Goal: Information Seeking & Learning: Find specific fact

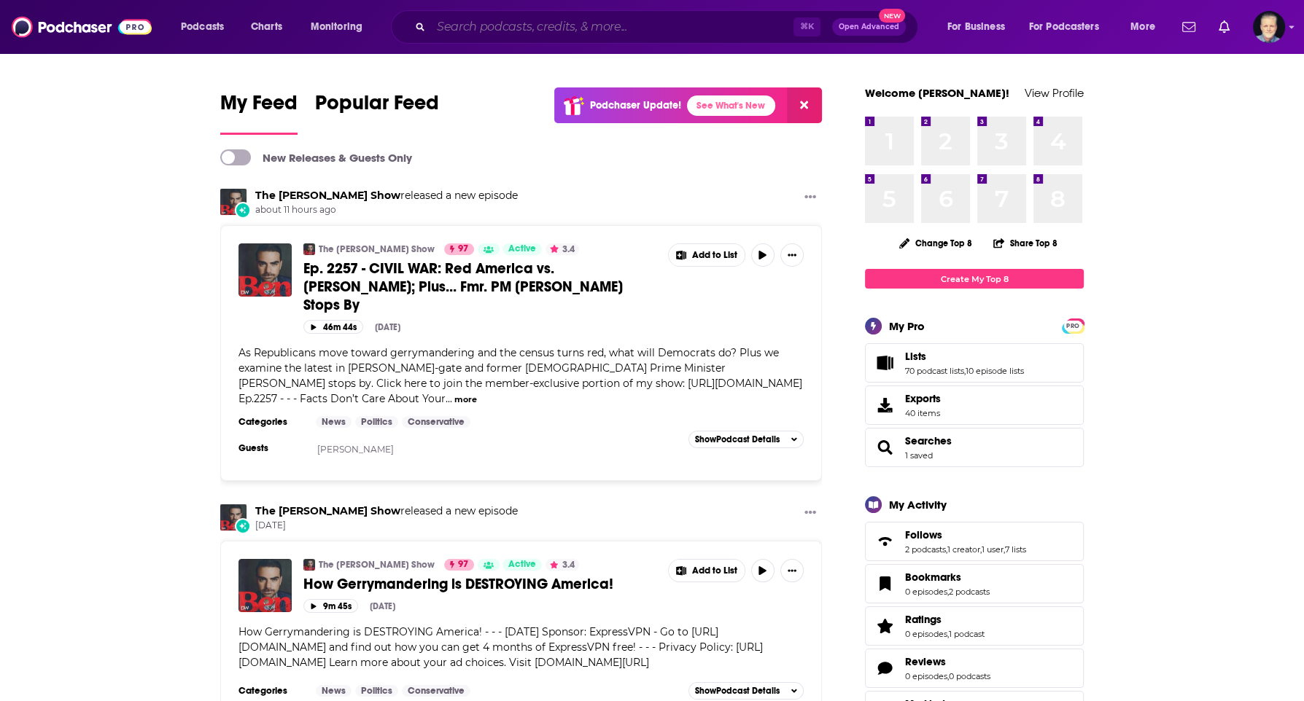
click at [510, 34] on input "Search podcasts, credits, & more..." at bounding box center [612, 26] width 362 height 23
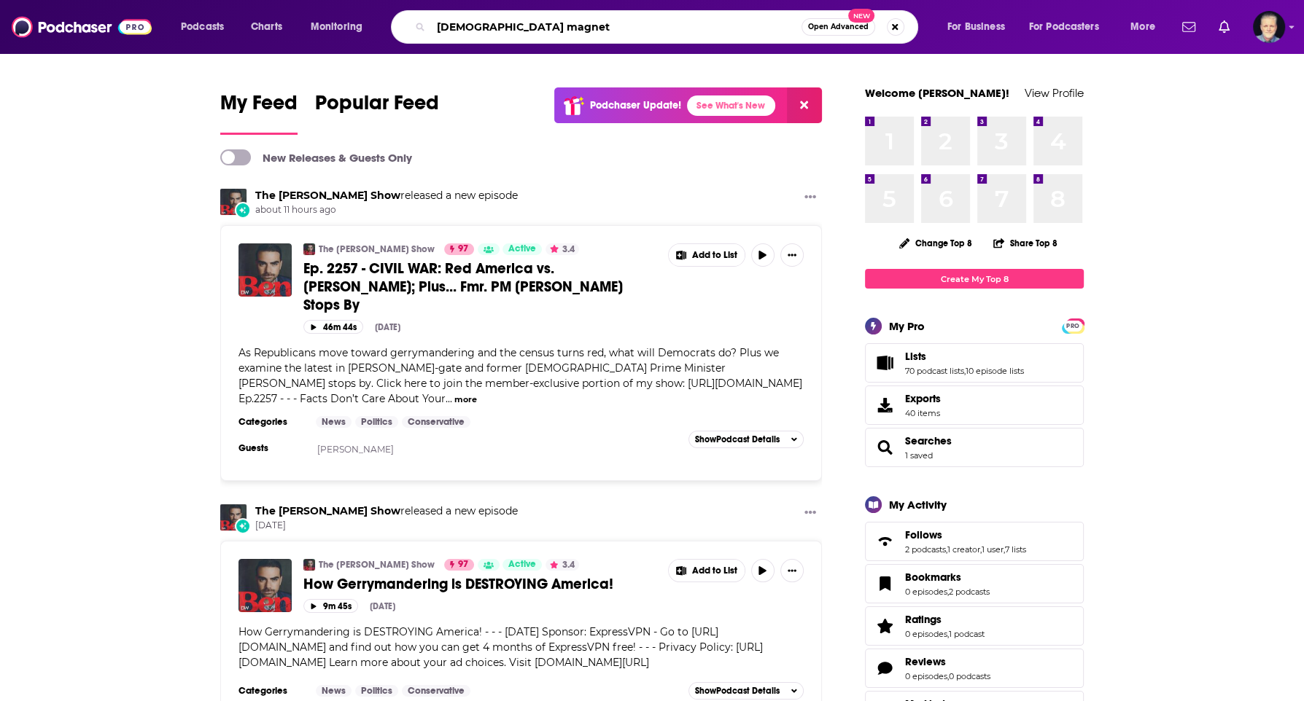
type input "[DEMOGRAPHIC_DATA] magnet"
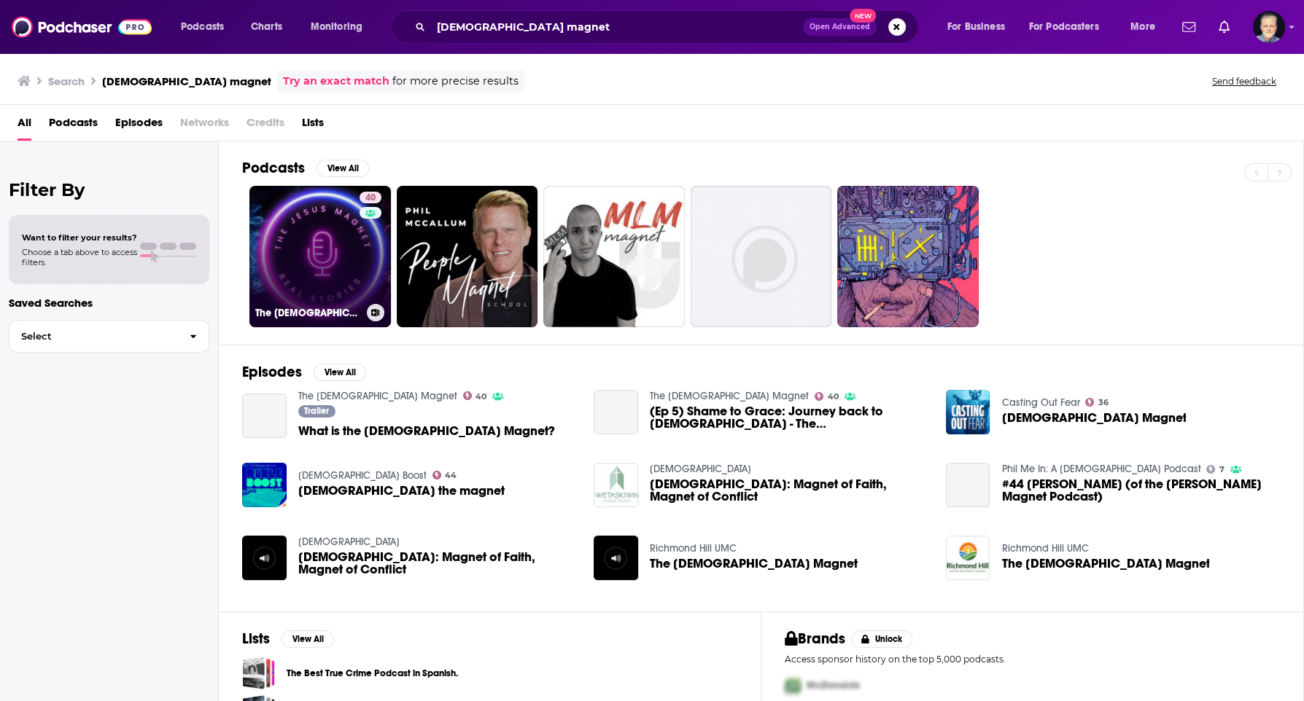
click at [306, 257] on link "40 The [DEMOGRAPHIC_DATA] Magnet" at bounding box center [319, 256] width 141 height 141
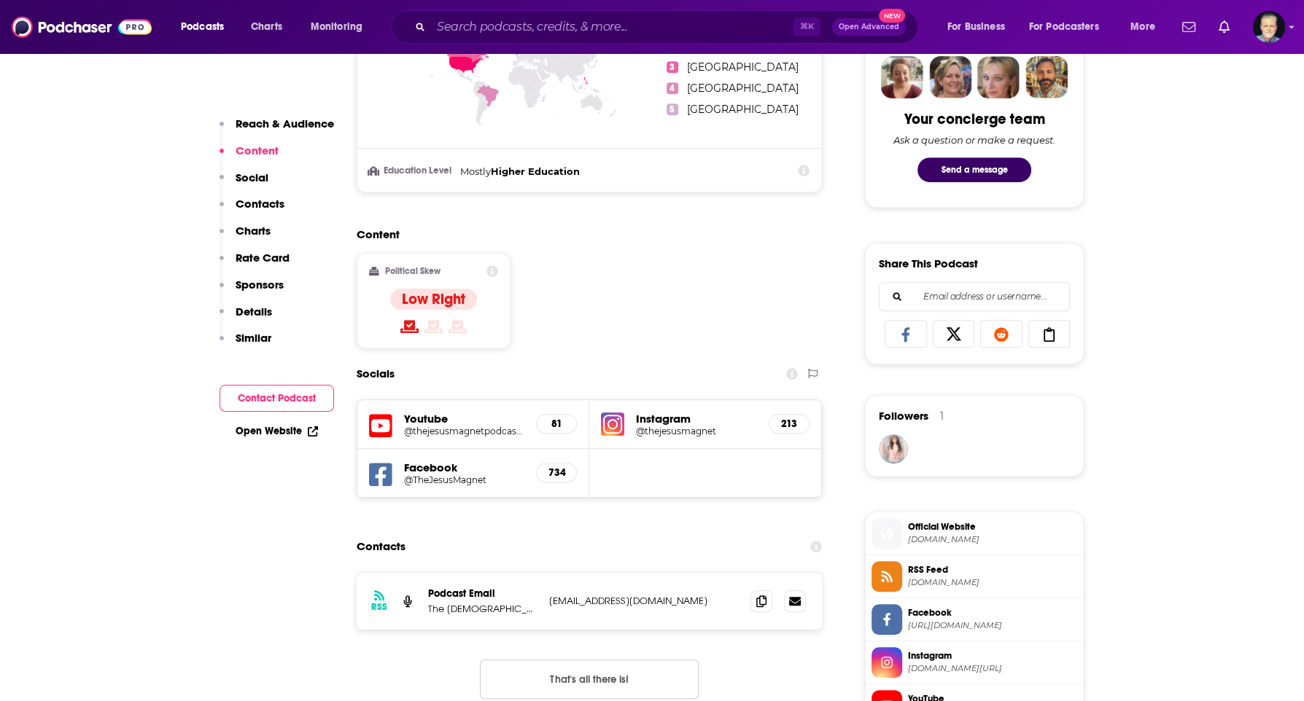
scroll to position [718, 0]
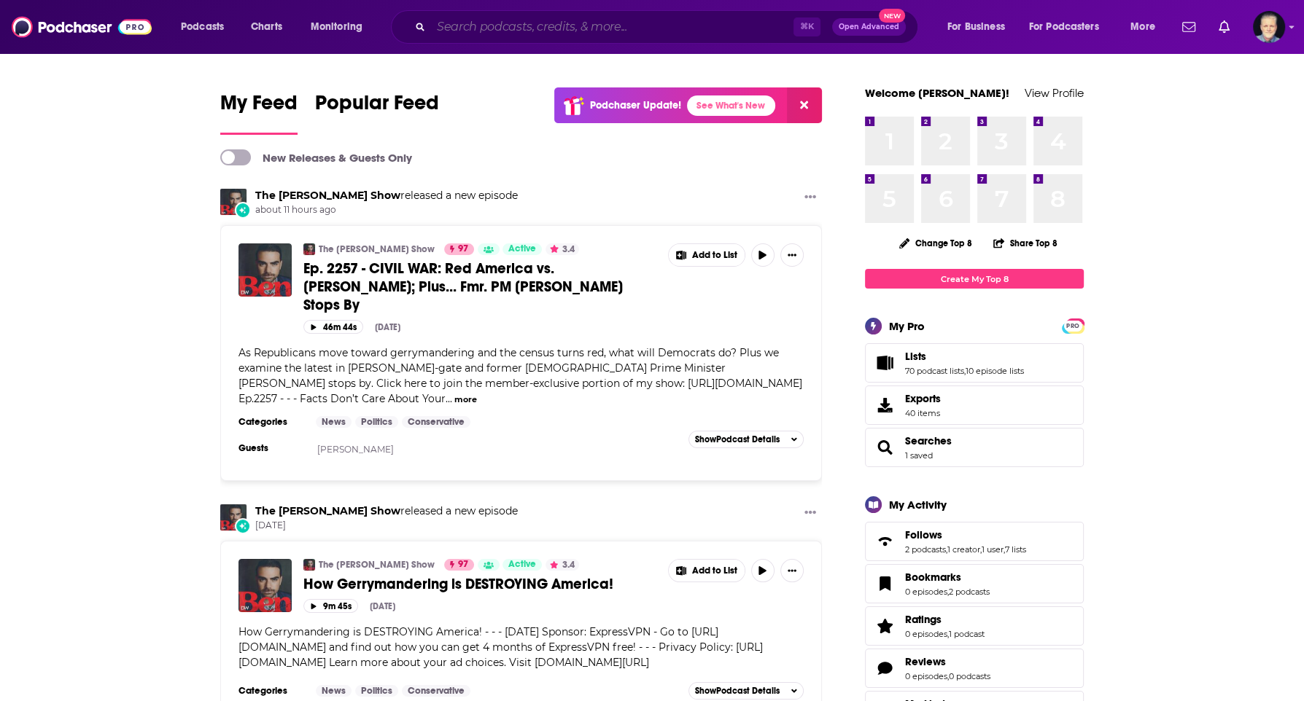
click at [476, 25] on input "Search podcasts, credits, & more..." at bounding box center [612, 26] width 362 height 23
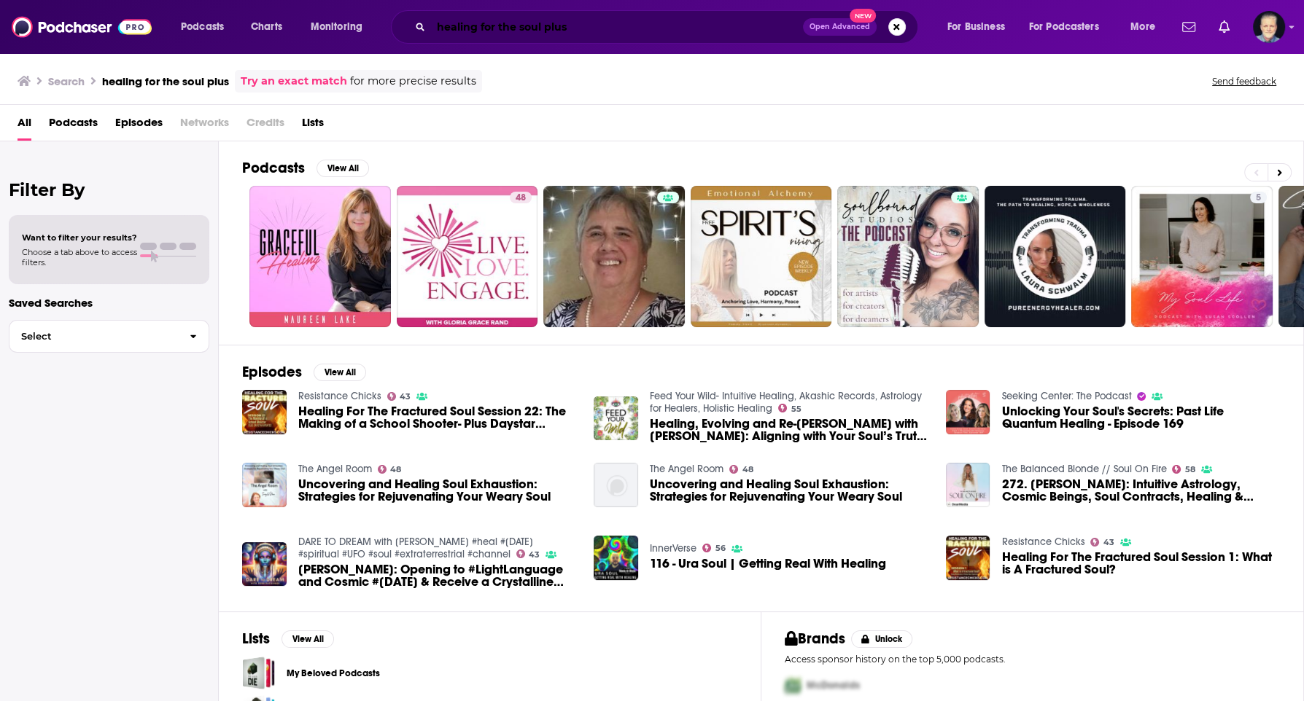
click at [489, 33] on input "healing for the soul plus" at bounding box center [617, 26] width 372 height 23
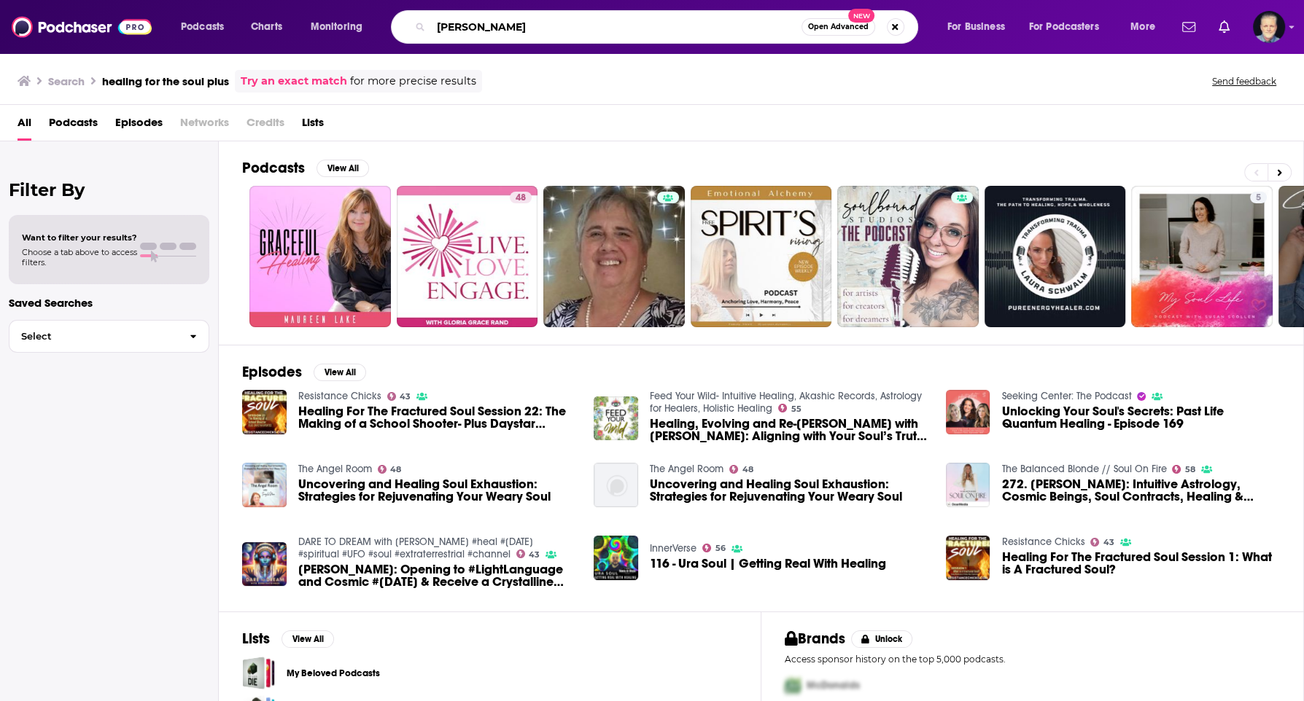
type input "robin stoltman"
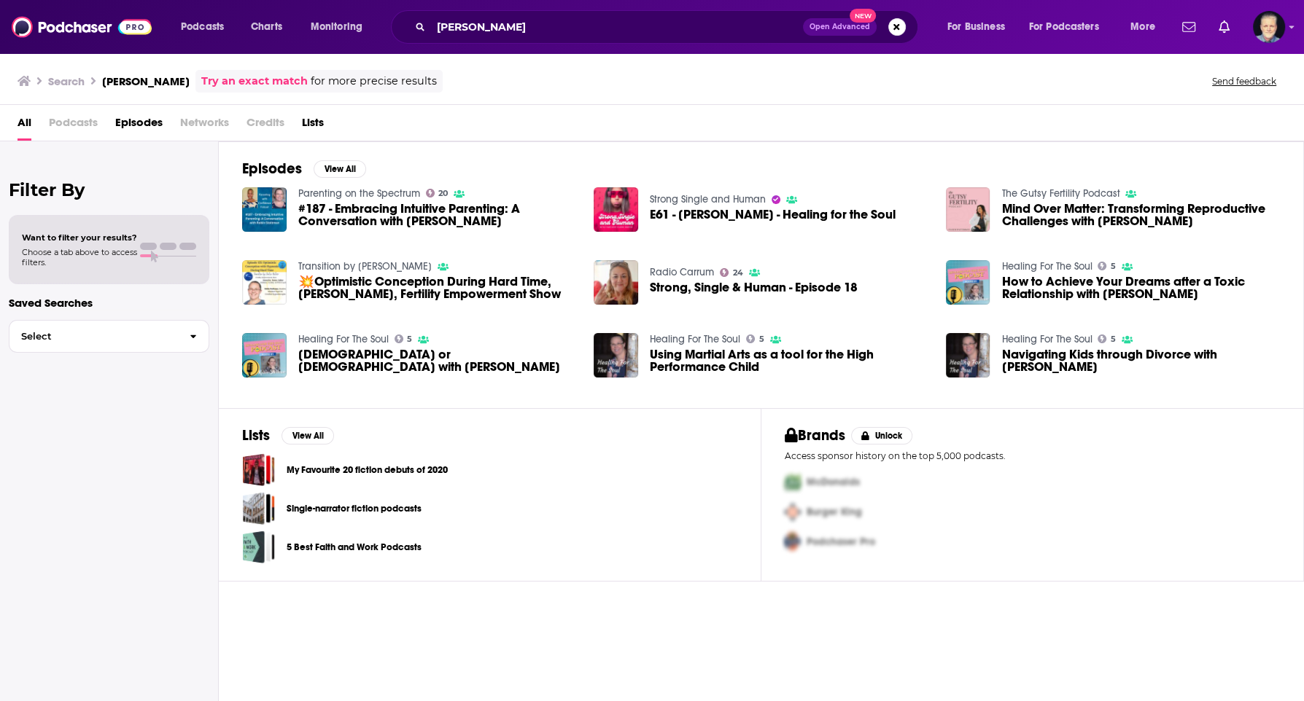
click at [750, 212] on span "E61 - Robin Stoltman - Healing for the Soul" at bounding box center [773, 215] width 246 height 12
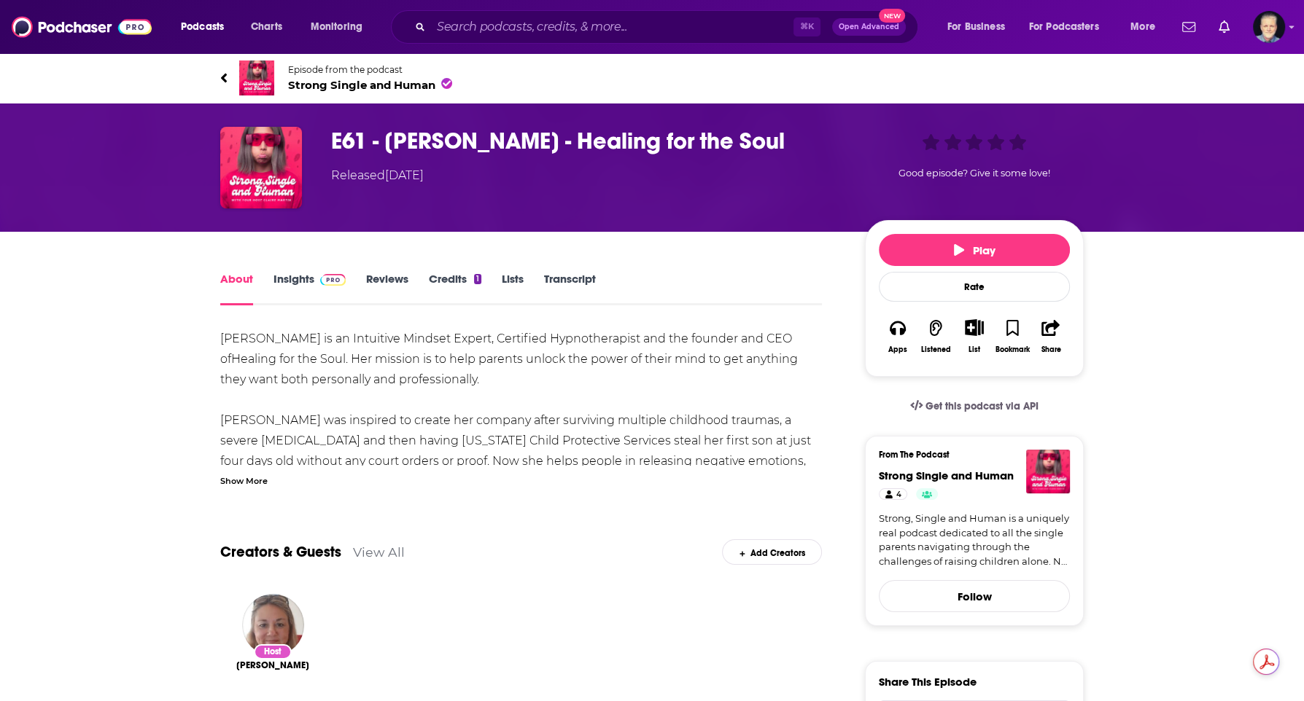
click at [251, 482] on div "Show More" at bounding box center [243, 480] width 47 height 14
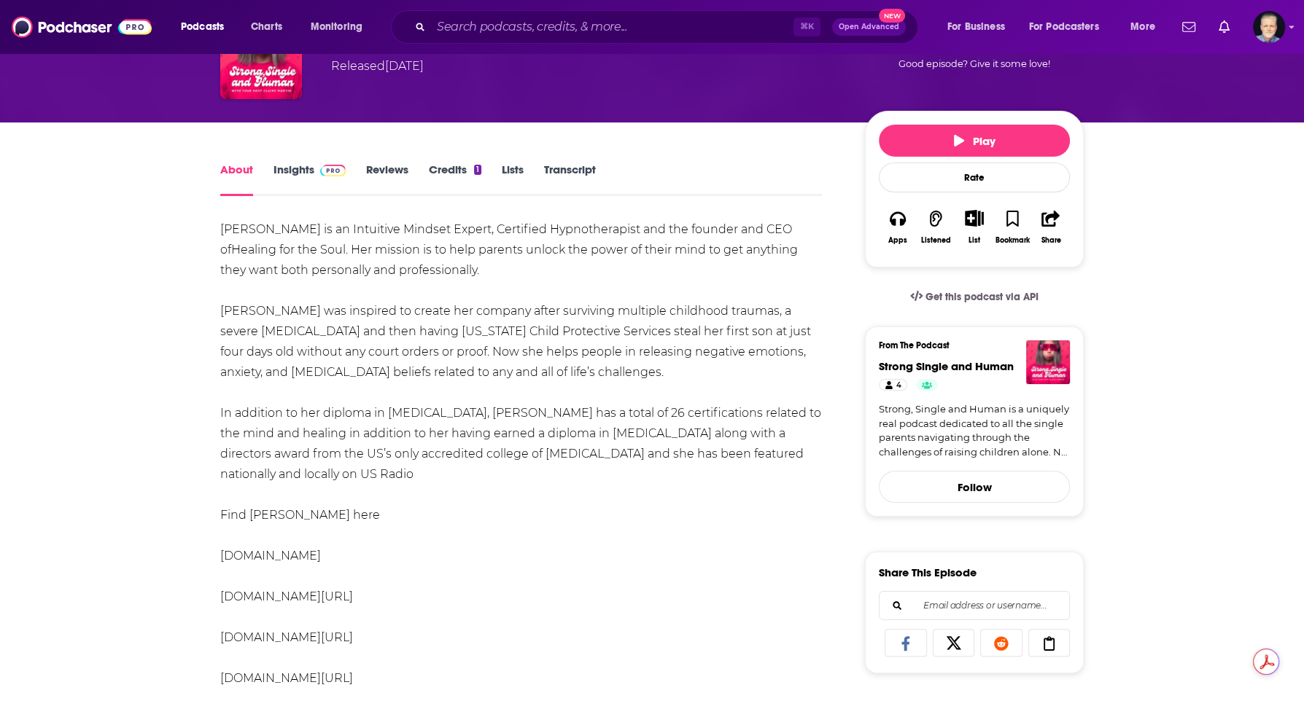
scroll to position [120, 0]
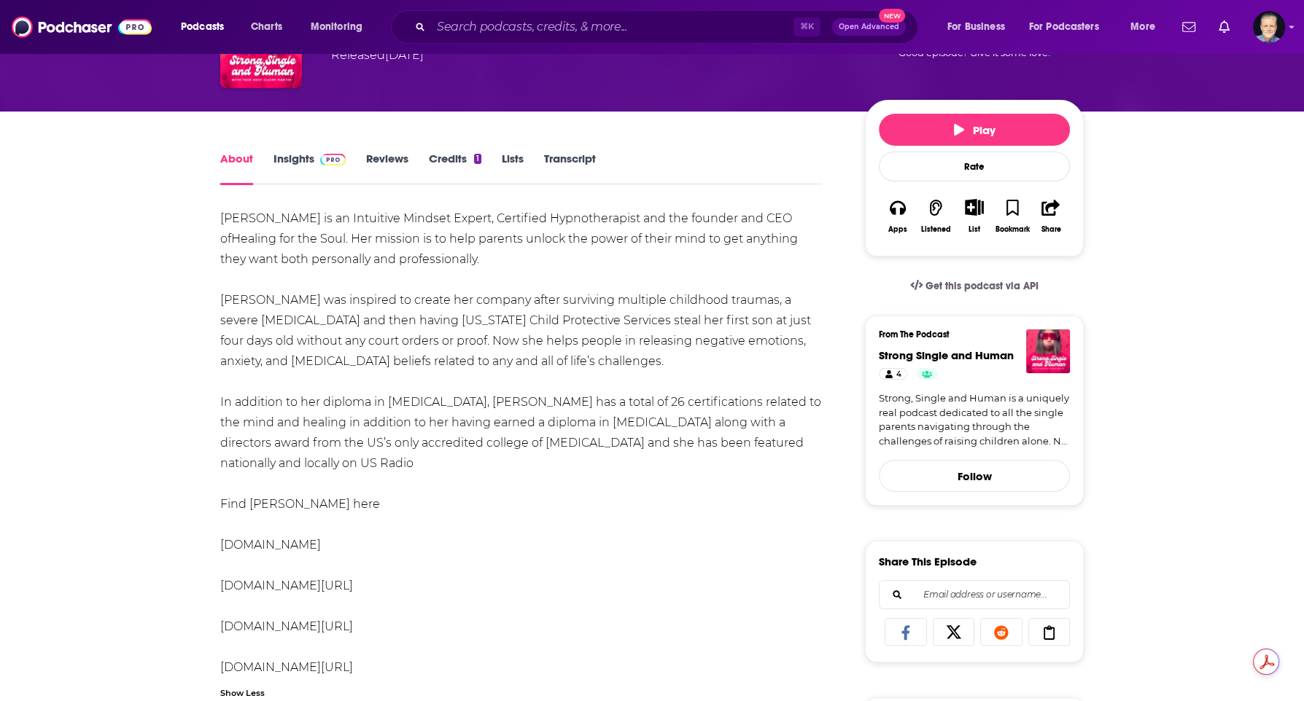
click at [290, 543] on link "www.healingforthesoulplus.com" at bounding box center [270, 545] width 101 height 14
click at [308, 583] on link "www.facebook.com/healingforthesoul" at bounding box center [286, 586] width 133 height 14
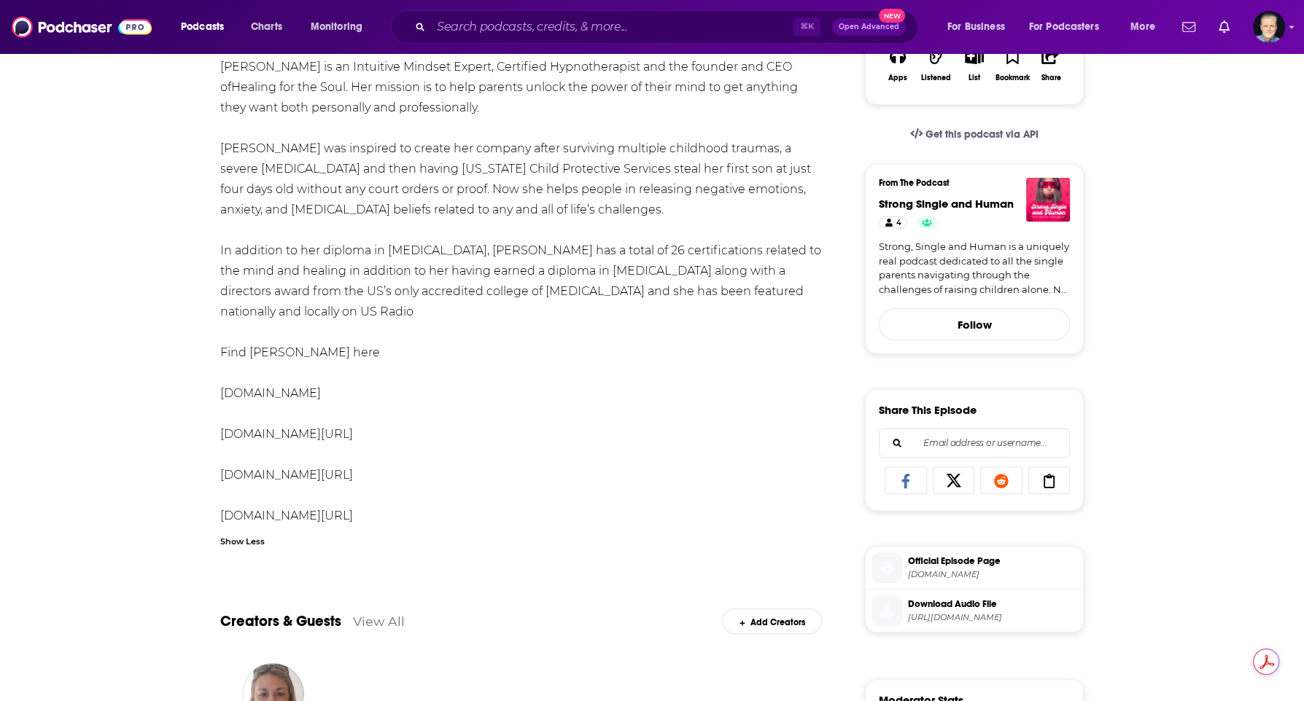
scroll to position [295, 0]
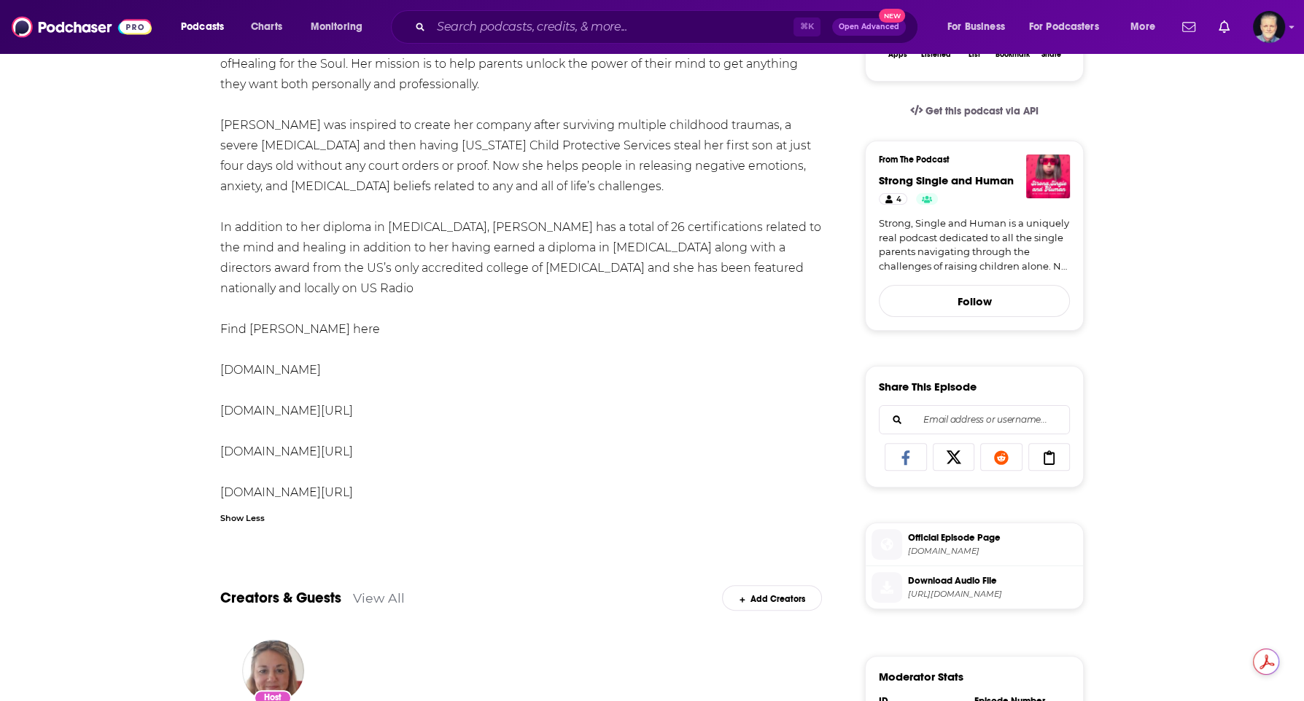
click at [321, 450] on link "www.instagram.com/thehealingforthesoul" at bounding box center [286, 452] width 133 height 14
click at [339, 493] on link "www.tiktok.com/@healingforthesoul" at bounding box center [286, 493] width 133 height 14
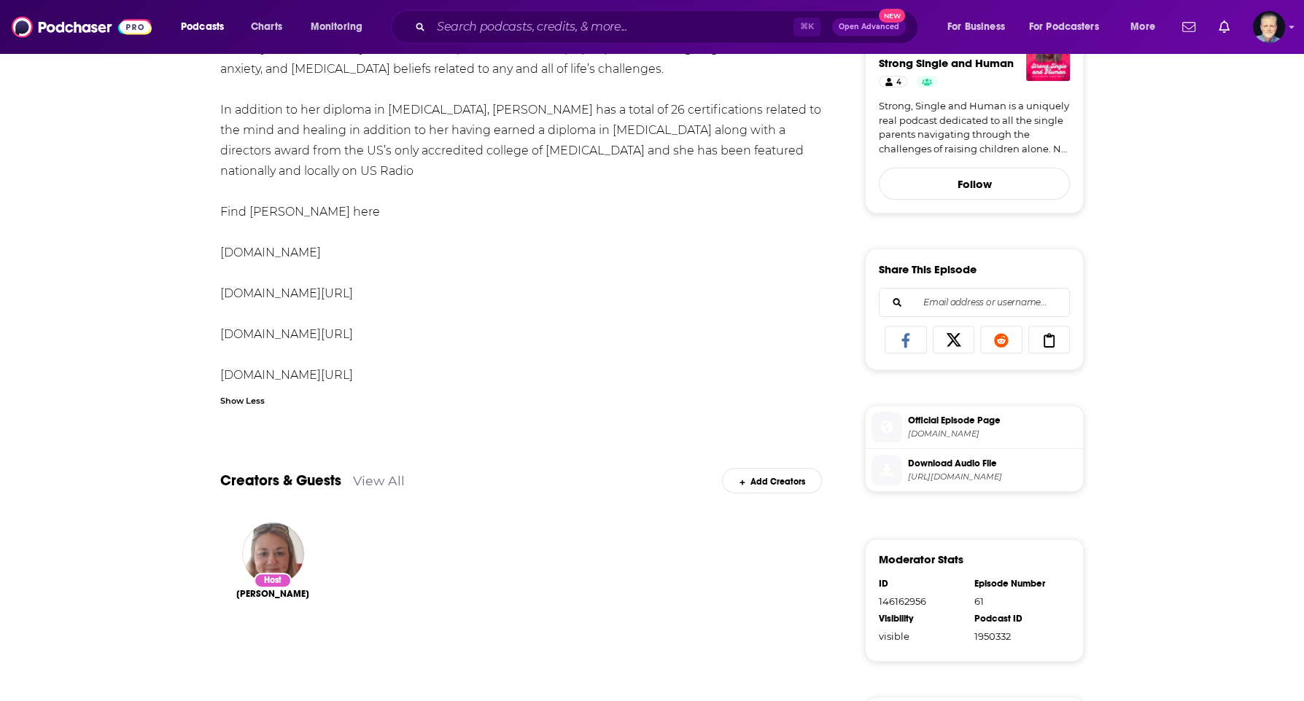
scroll to position [0, 0]
